Goal: Find specific page/section: Find specific page/section

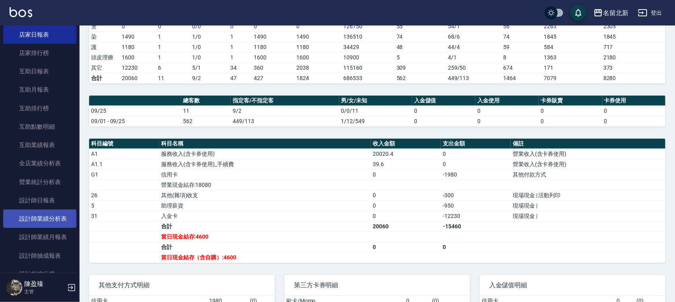
scroll to position [298, 0]
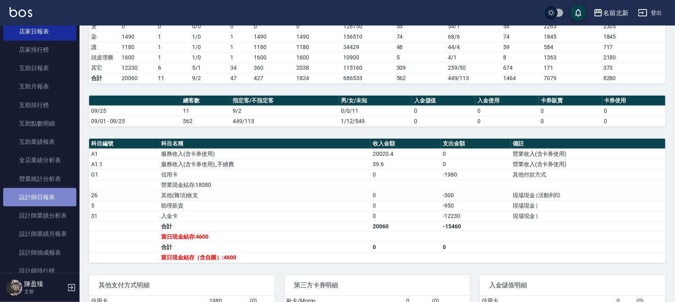
click at [43, 201] on link "設計師日報表" at bounding box center [39, 197] width 73 height 18
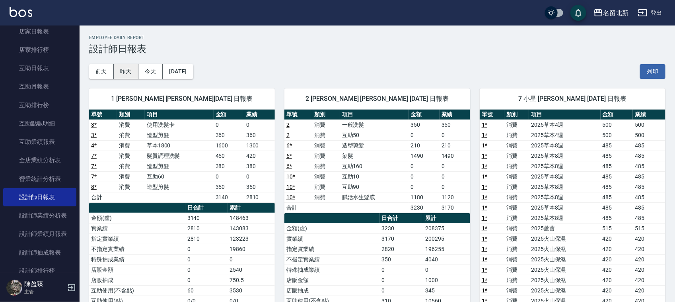
click at [127, 72] on button "昨天" at bounding box center [126, 71] width 25 height 15
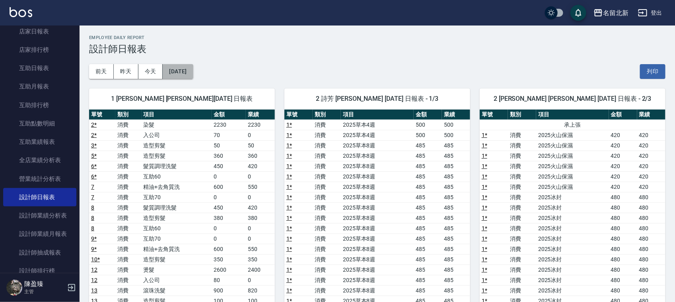
click at [193, 70] on button "[DATE]" at bounding box center [178, 71] width 30 height 15
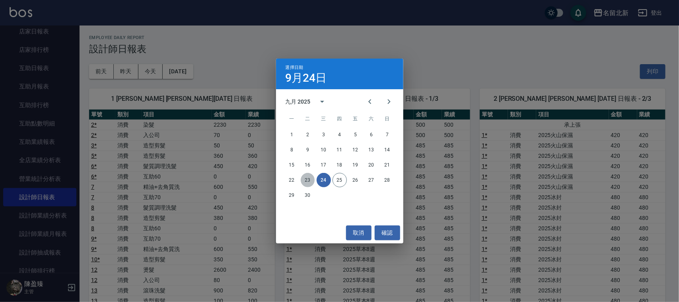
click at [303, 178] on button "23" at bounding box center [308, 180] width 14 height 14
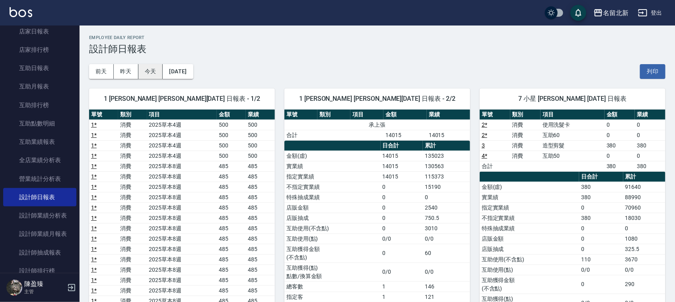
click at [146, 74] on button "今天" at bounding box center [150, 71] width 25 height 15
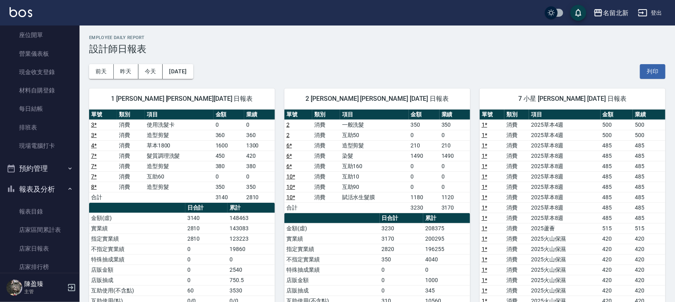
scroll to position [48, 0]
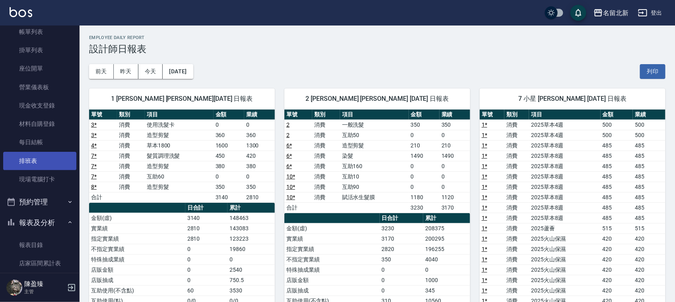
click at [60, 158] on link "排班表" at bounding box center [39, 161] width 73 height 18
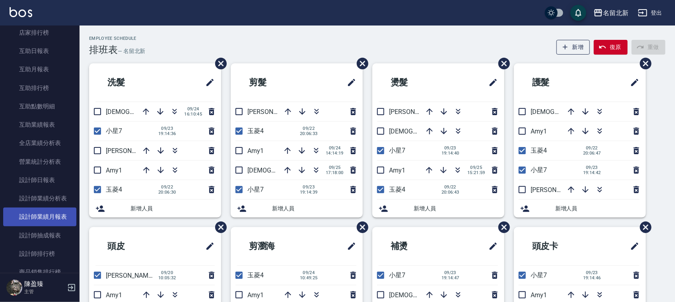
scroll to position [347, 0]
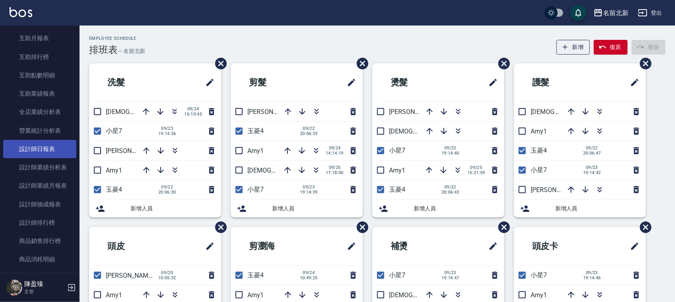
click at [60, 146] on link "設計師日報表" at bounding box center [39, 149] width 73 height 18
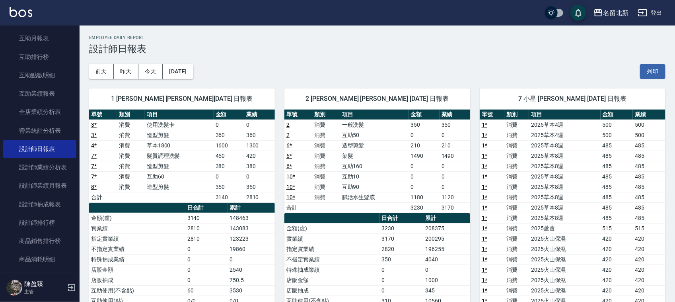
click at [208, 70] on div "[DATE] [DATE] [DATE] [DATE] 列印" at bounding box center [377, 72] width 577 height 34
click at [193, 74] on button "[DATE]" at bounding box center [178, 71] width 30 height 15
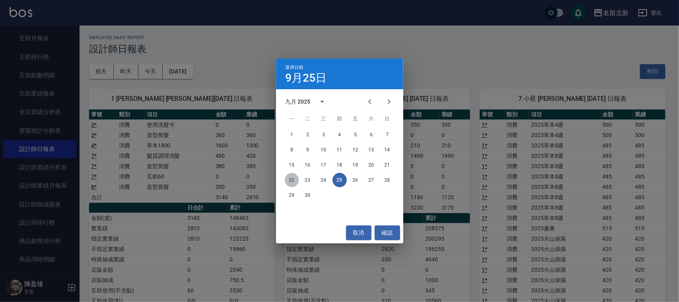
click at [294, 180] on button "22" at bounding box center [292, 180] width 14 height 14
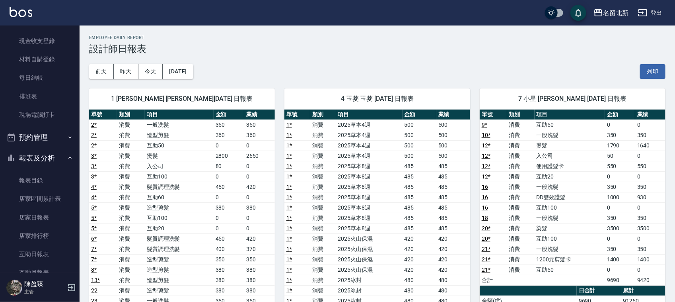
scroll to position [82, 0]
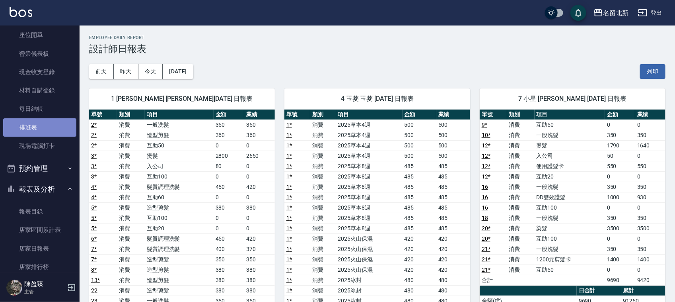
click at [40, 128] on link "排班表" at bounding box center [39, 127] width 73 height 18
